Goal: Transaction & Acquisition: Download file/media

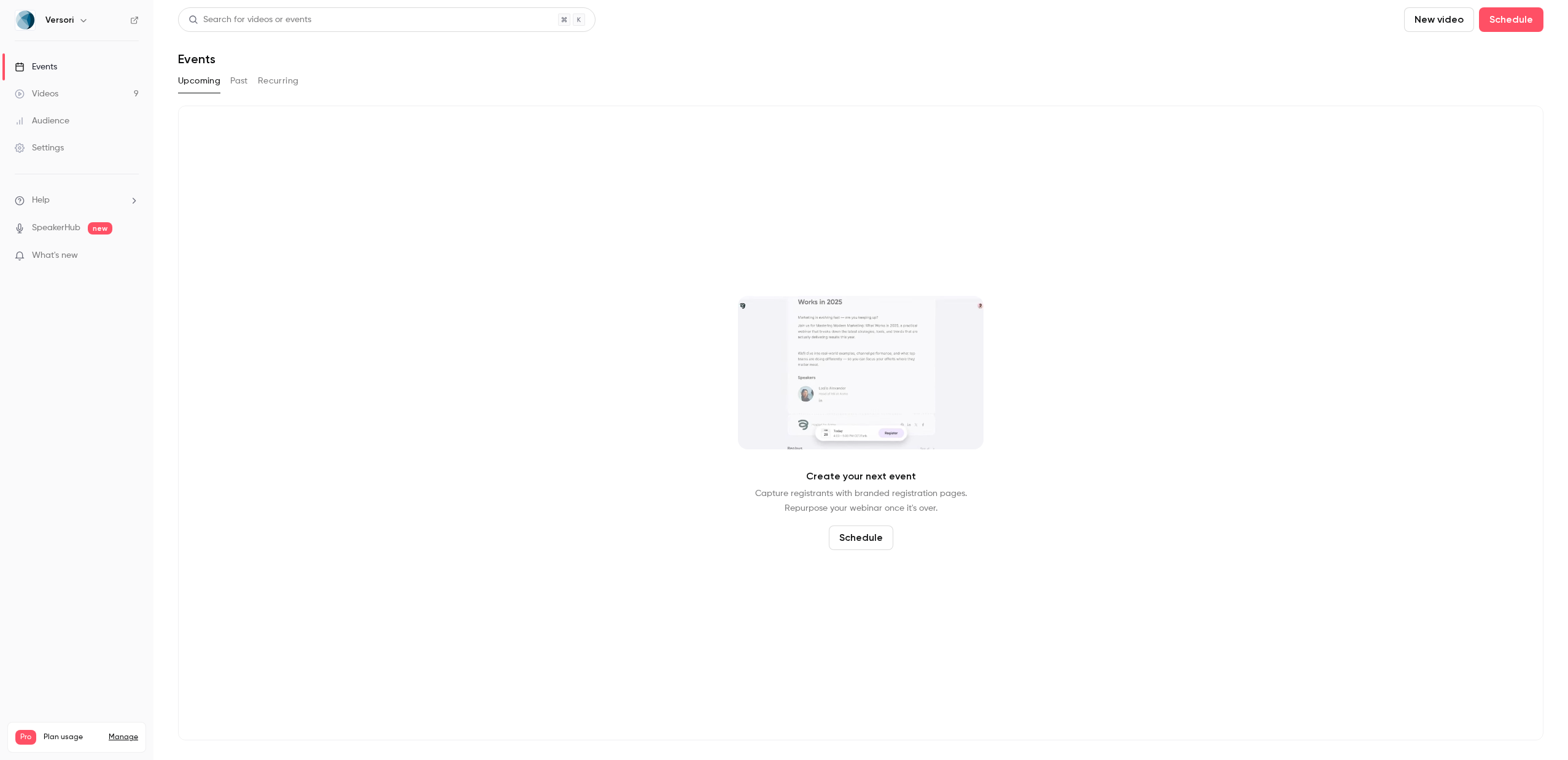
click at [52, 86] on link "Videos 9" at bounding box center [77, 93] width 154 height 27
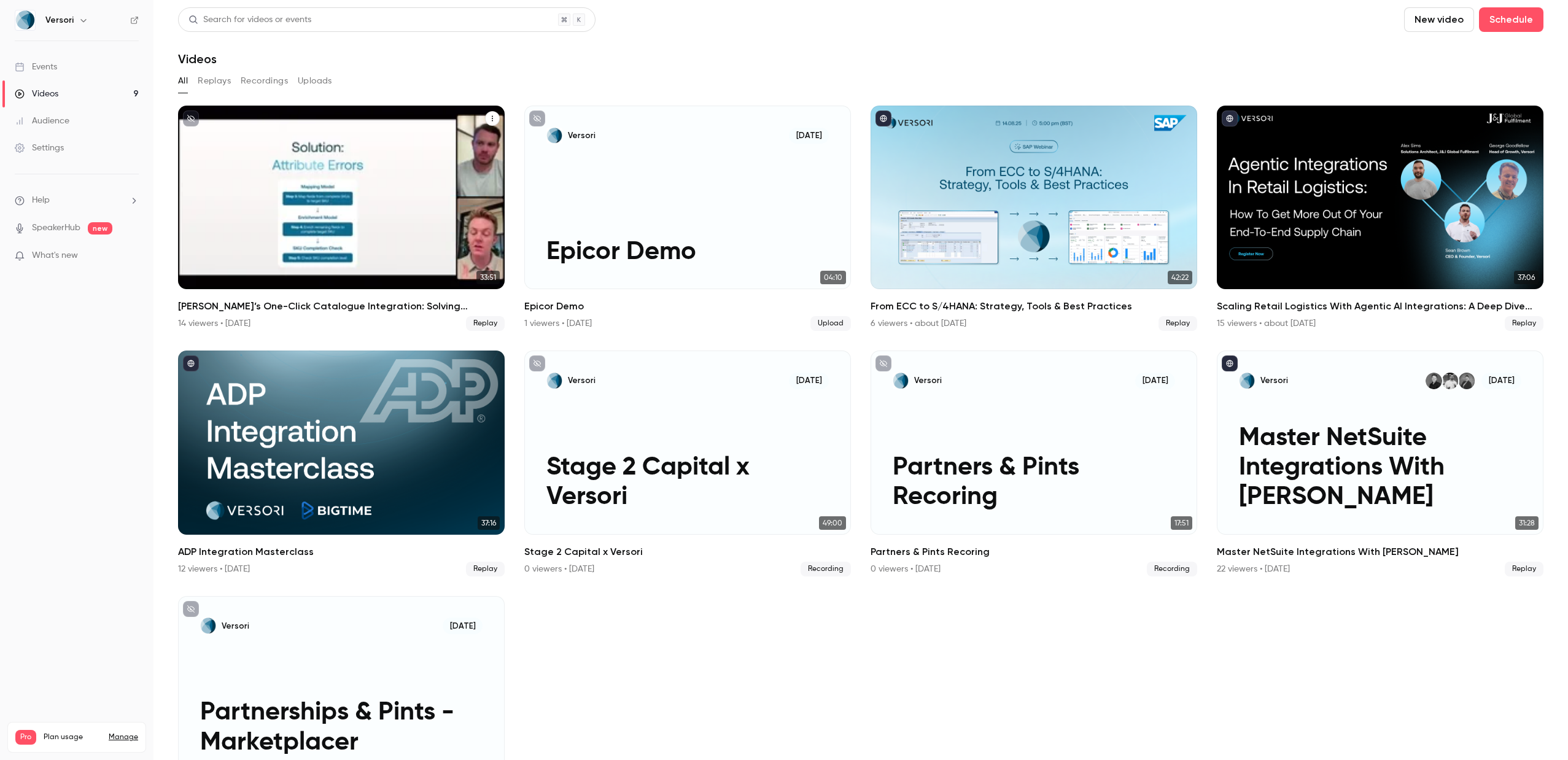
click at [343, 305] on h2 "[PERSON_NAME]’s One-Click Catalogue Integration: Solving Marketplace Data Chall…" at bounding box center [341, 306] width 327 height 15
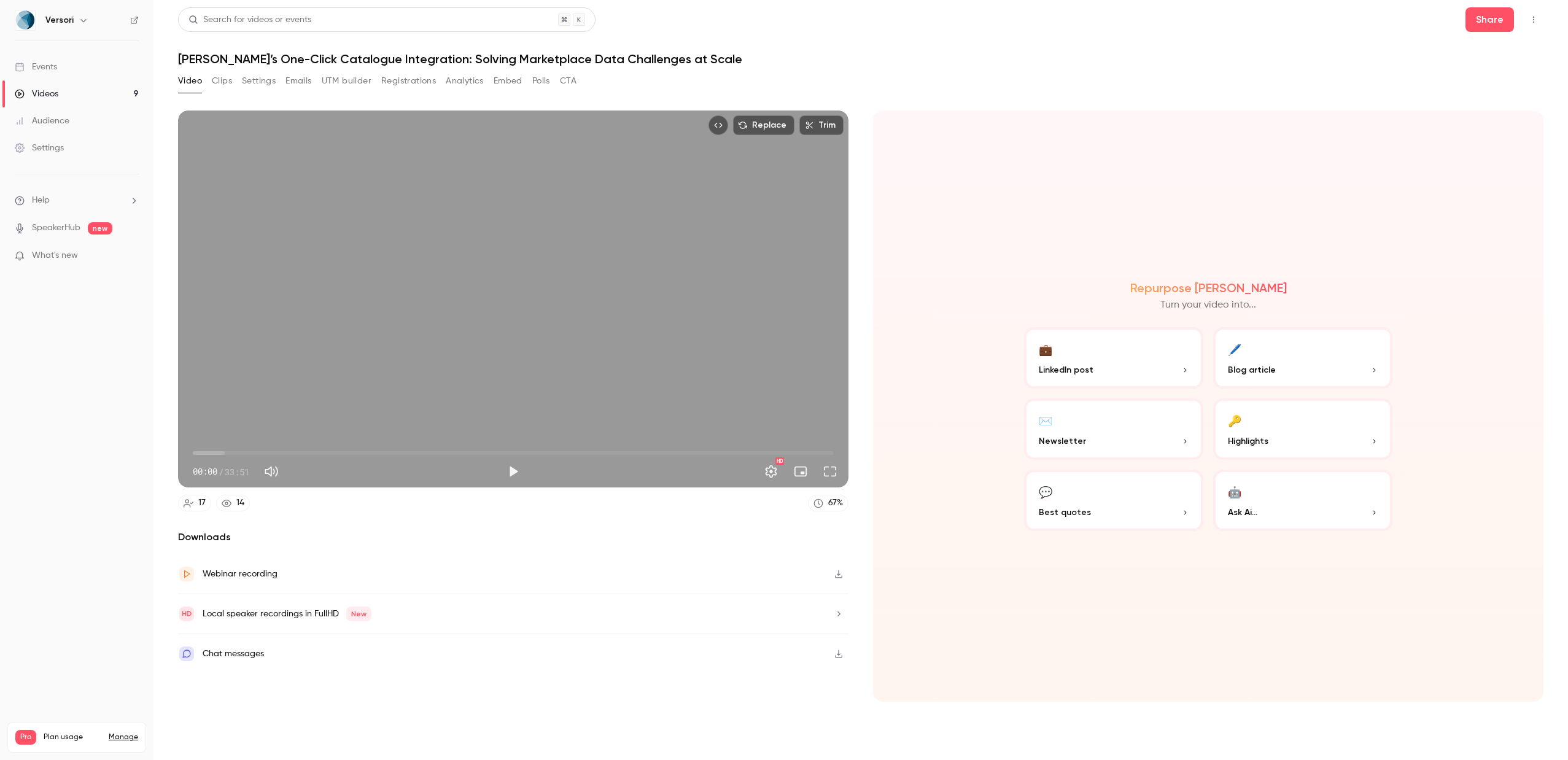
click at [395, 79] on button "Registrations" at bounding box center [408, 81] width 55 height 20
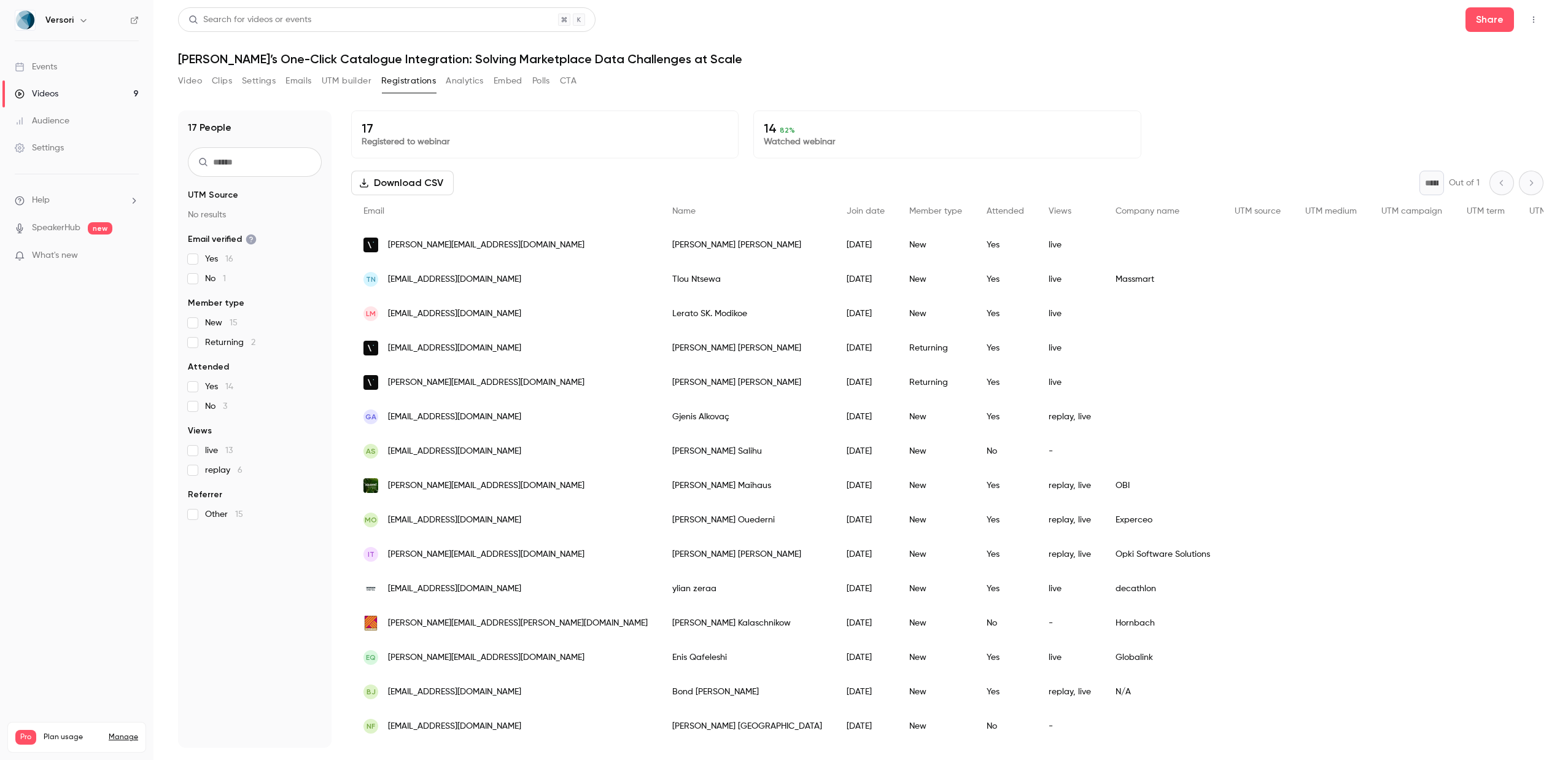
click at [1534, 20] on icon "Top Bar Actions" at bounding box center [1534, 20] width 1 height 7
click at [1225, 63] on div at bounding box center [784, 380] width 1568 height 760
click at [402, 185] on button "Download CSV" at bounding box center [403, 183] width 103 height 25
